Goal: Transaction & Acquisition: Purchase product/service

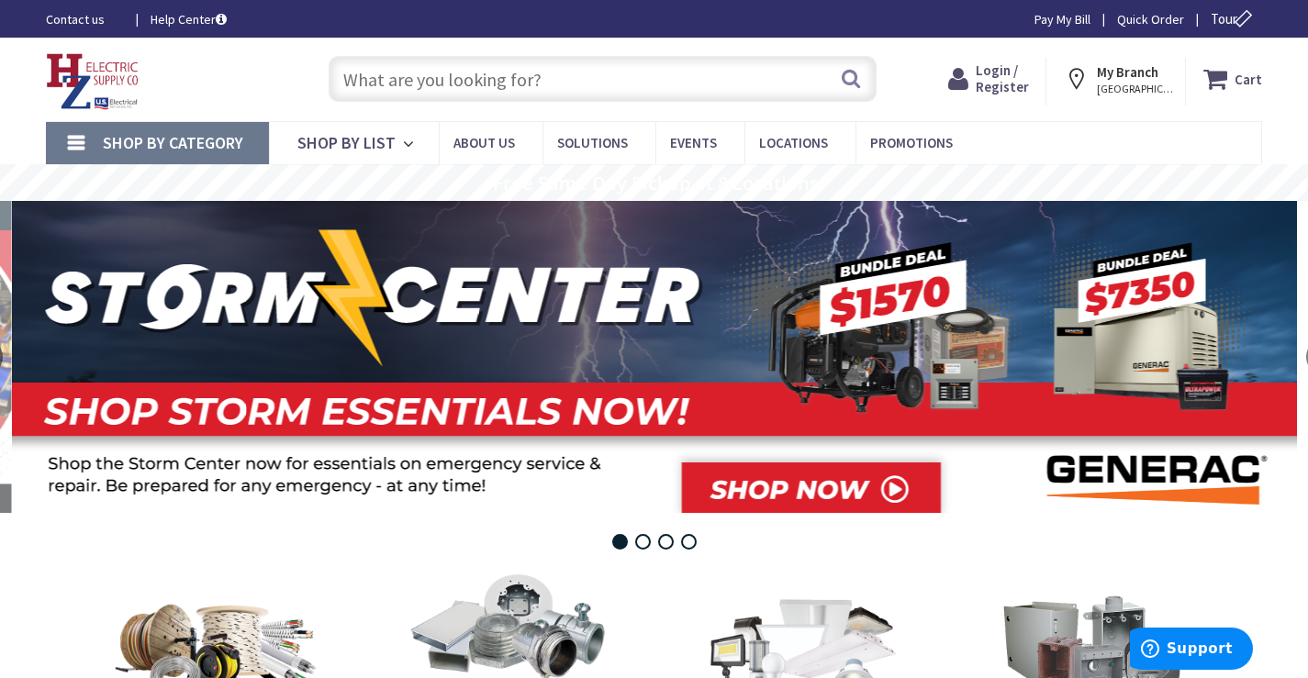
click at [469, 84] on input "text" at bounding box center [603, 79] width 548 height 46
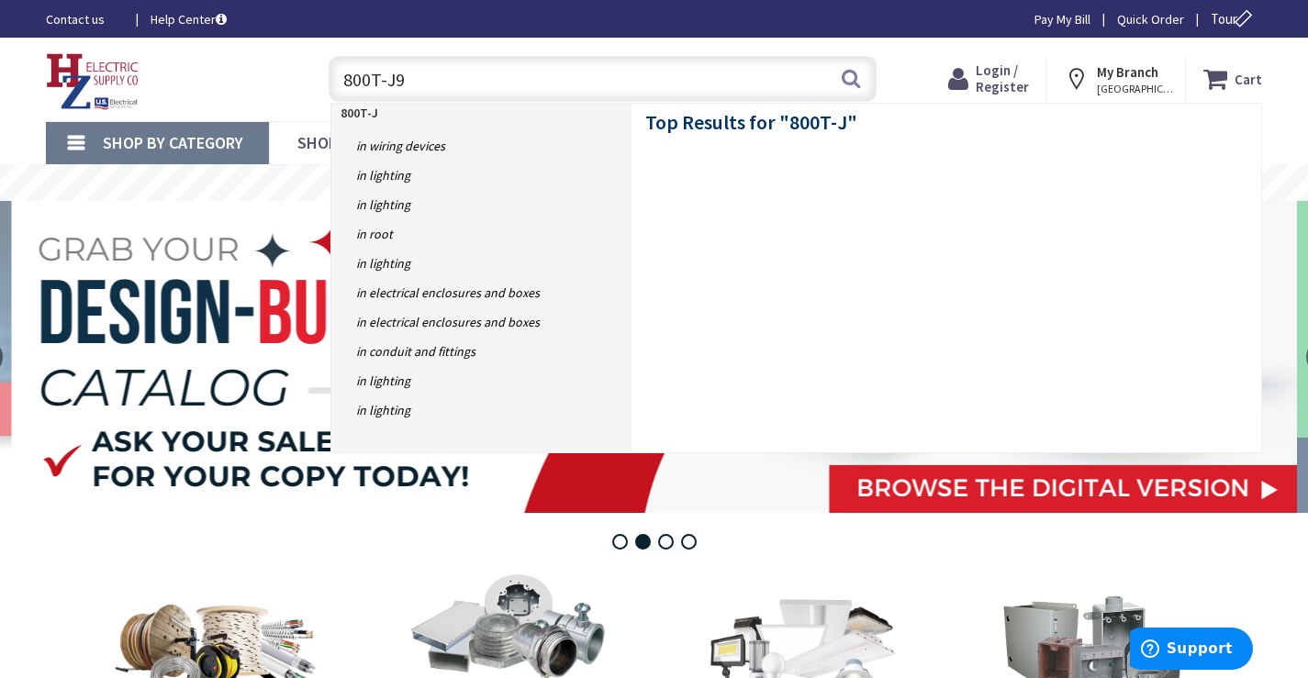
type input "800T-J91"
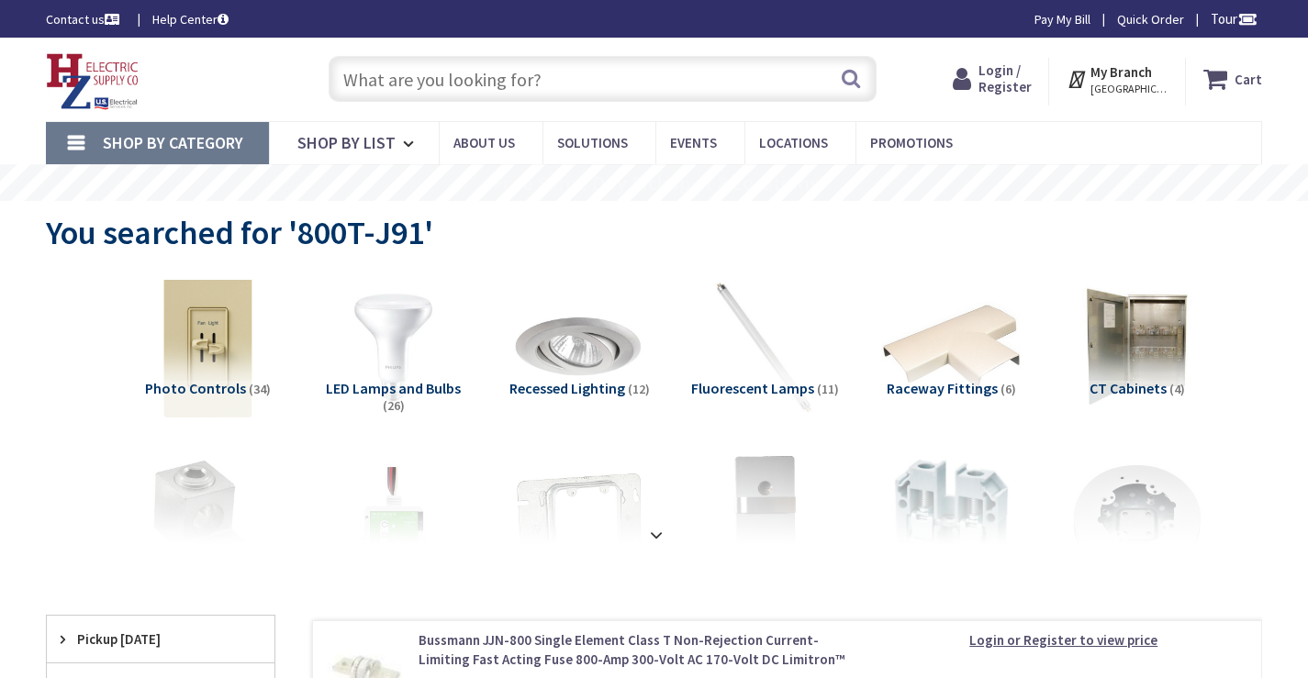
click at [498, 93] on input "text" at bounding box center [603, 79] width 548 height 46
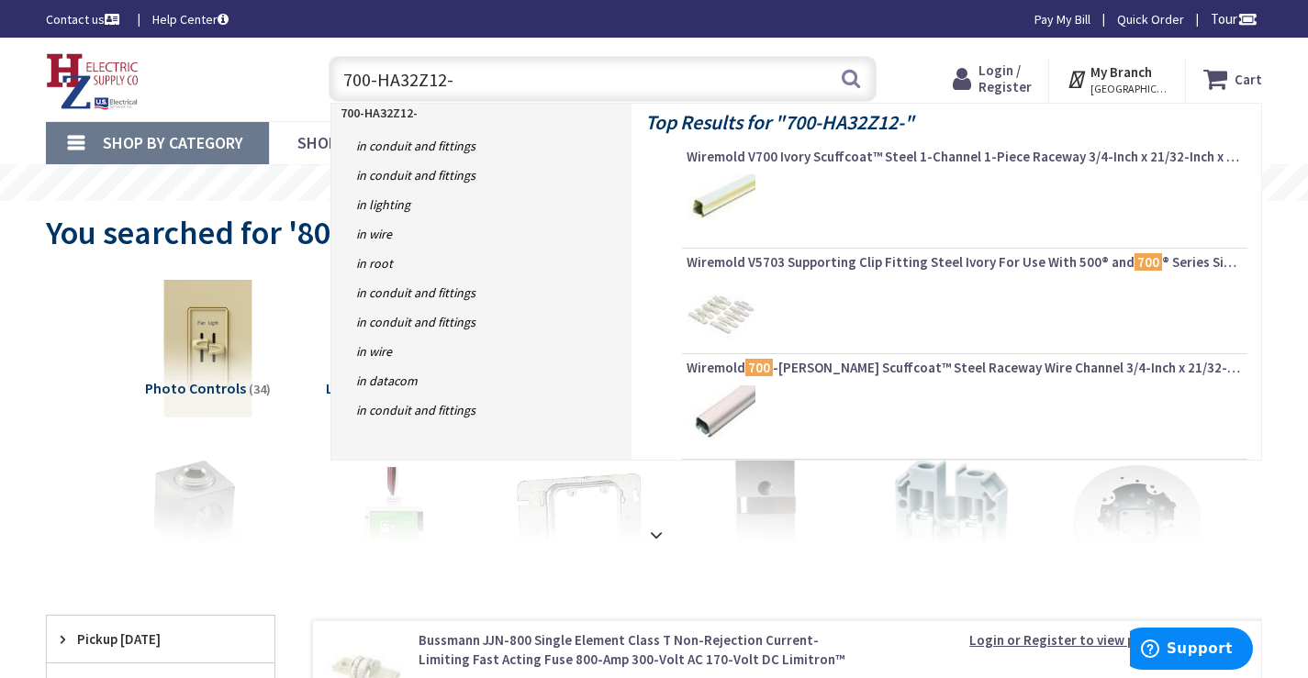
type input "700-HA32Z12-4"
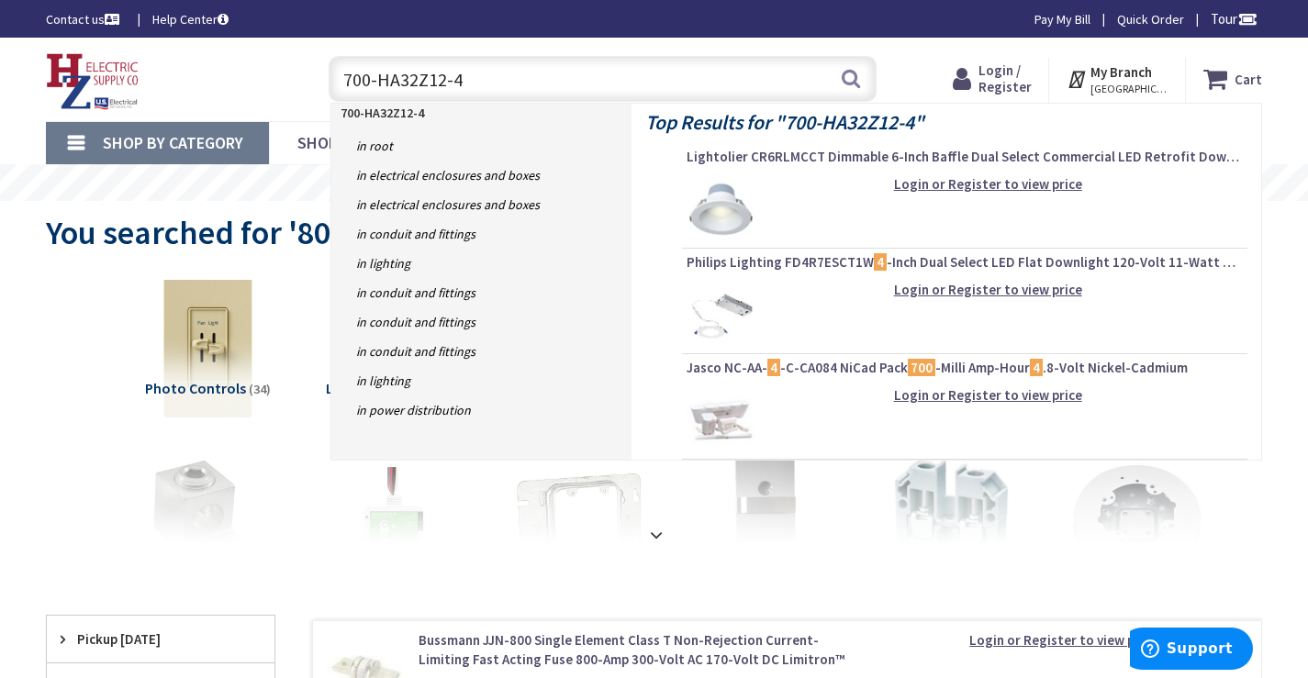
drag, startPoint x: 493, startPoint y: 85, endPoint x: 324, endPoint y: 80, distance: 168.9
click at [324, 80] on div "700-HA32Z12-4 700-HA32Z12-4 Search" at bounding box center [597, 78] width 557 height 59
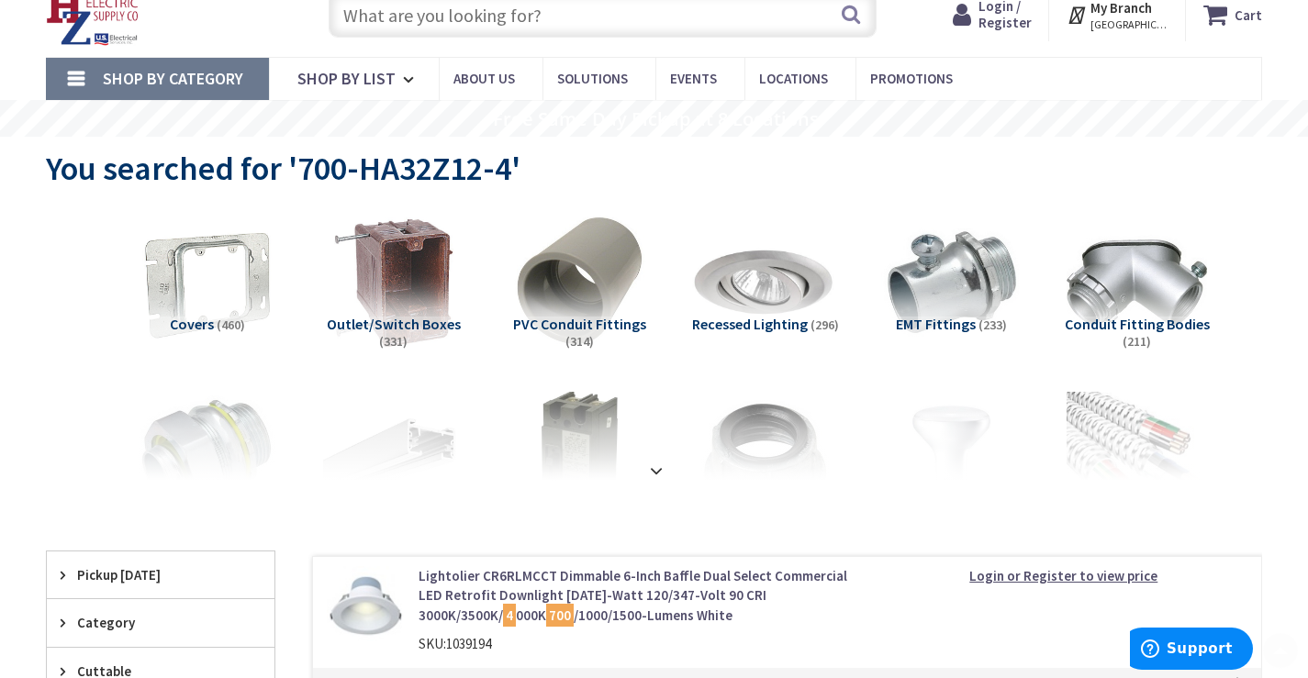
scroll to position [184, 0]
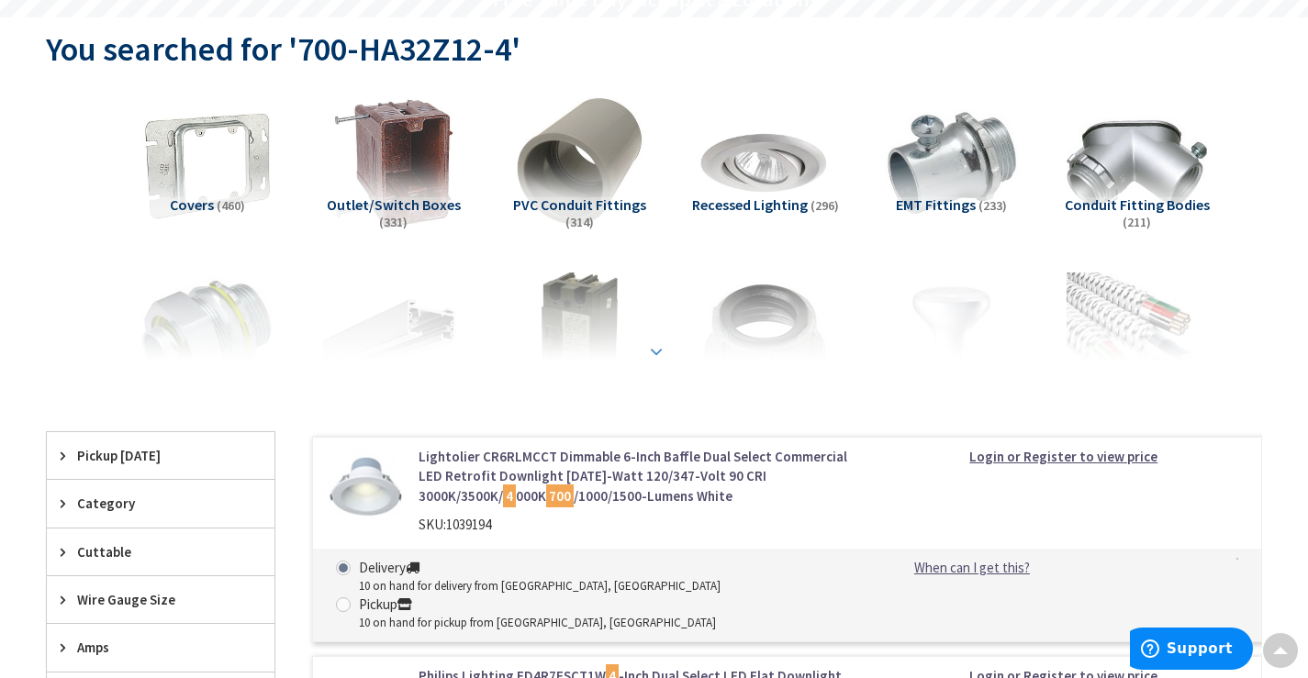
click at [649, 355] on strong at bounding box center [656, 351] width 22 height 20
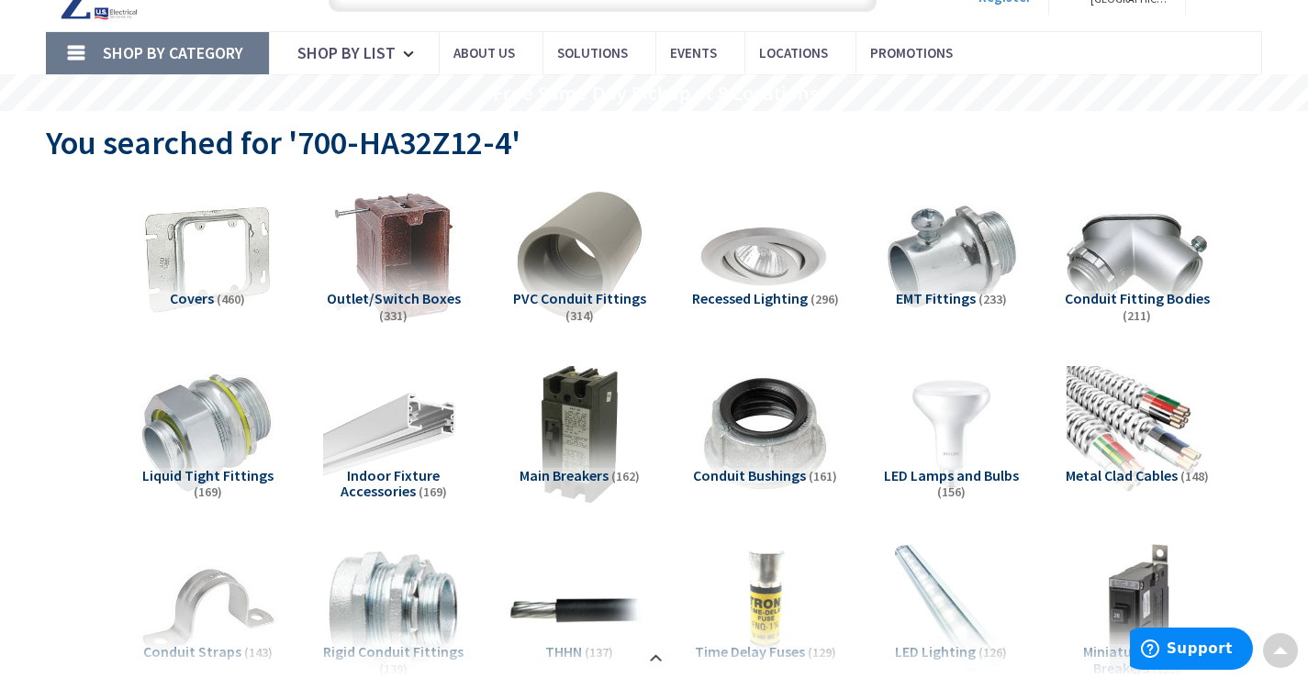
scroll to position [0, 0]
